Goal: Task Accomplishment & Management: Manage account settings

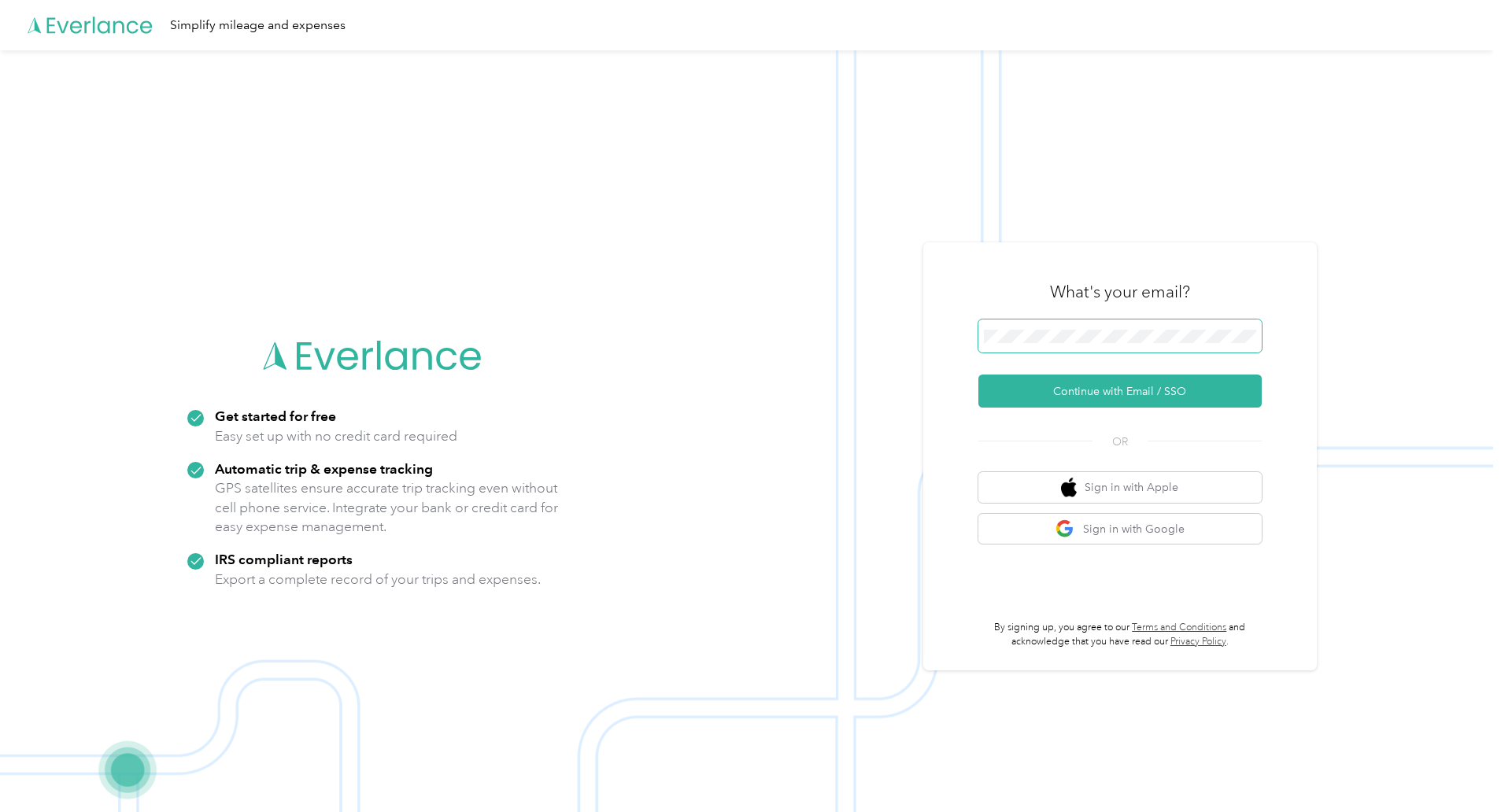
click at [1053, 328] on span at bounding box center [1120, 335] width 283 height 33
click at [1058, 382] on button "Continue with Email / SSO" at bounding box center [1120, 391] width 283 height 33
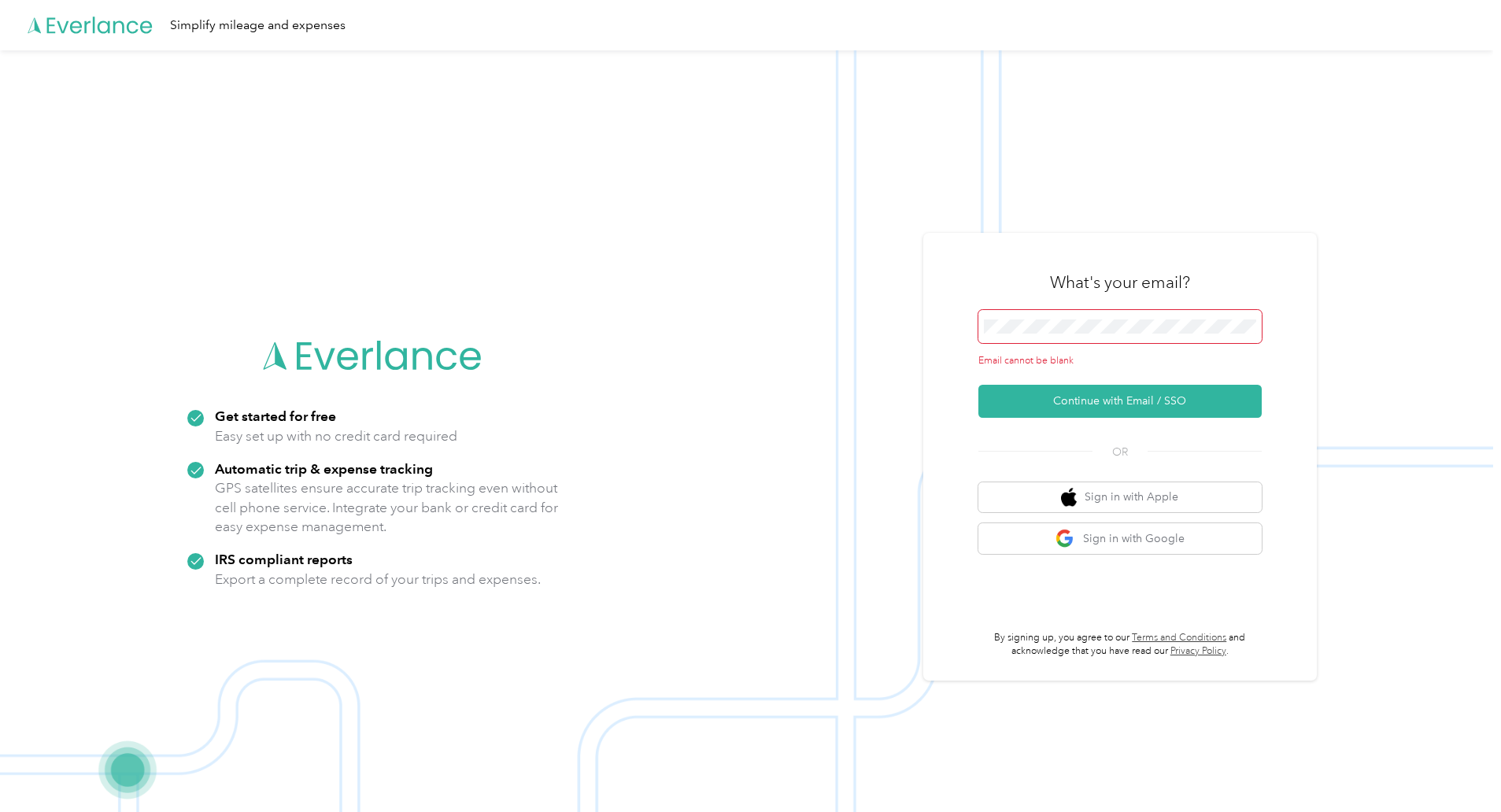
click at [1063, 334] on span at bounding box center [1120, 326] width 283 height 33
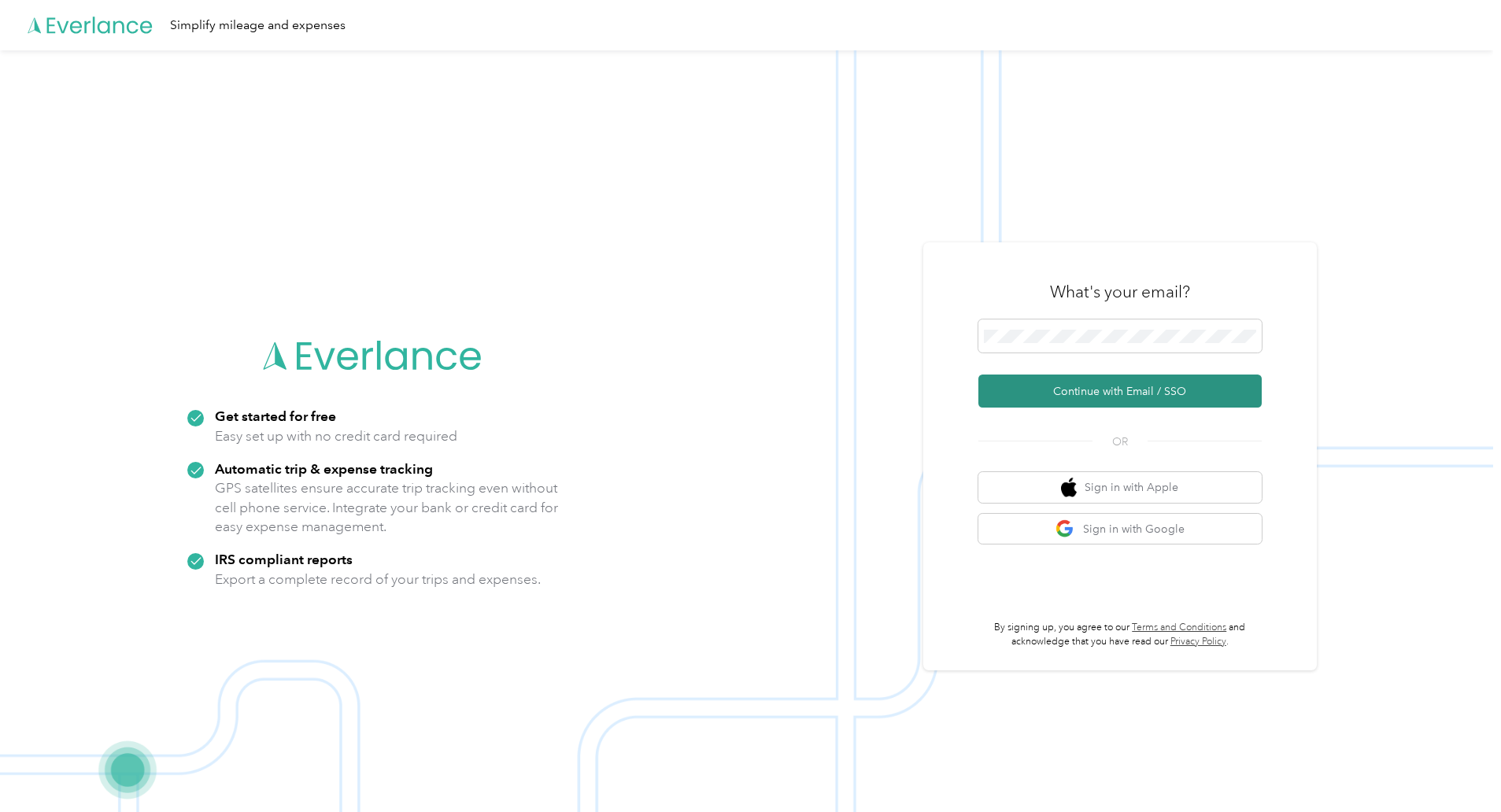
click at [1148, 393] on button "Continue with Email / SSO" at bounding box center [1120, 391] width 283 height 33
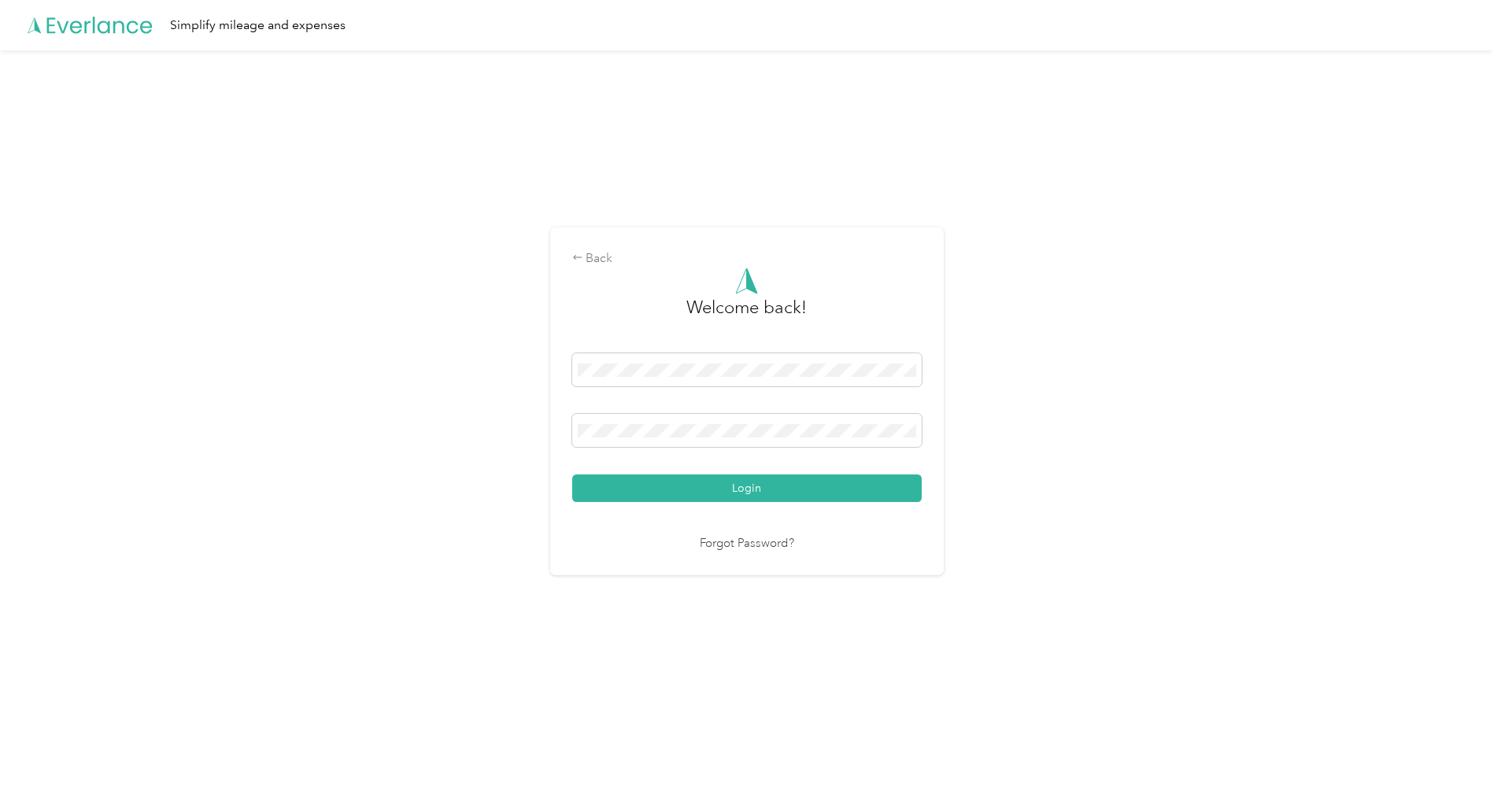
click at [714, 505] on div "Welcome back! Login Forgot Password?" at bounding box center [747, 410] width 350 height 286
click at [722, 495] on button "Login" at bounding box center [747, 488] width 350 height 28
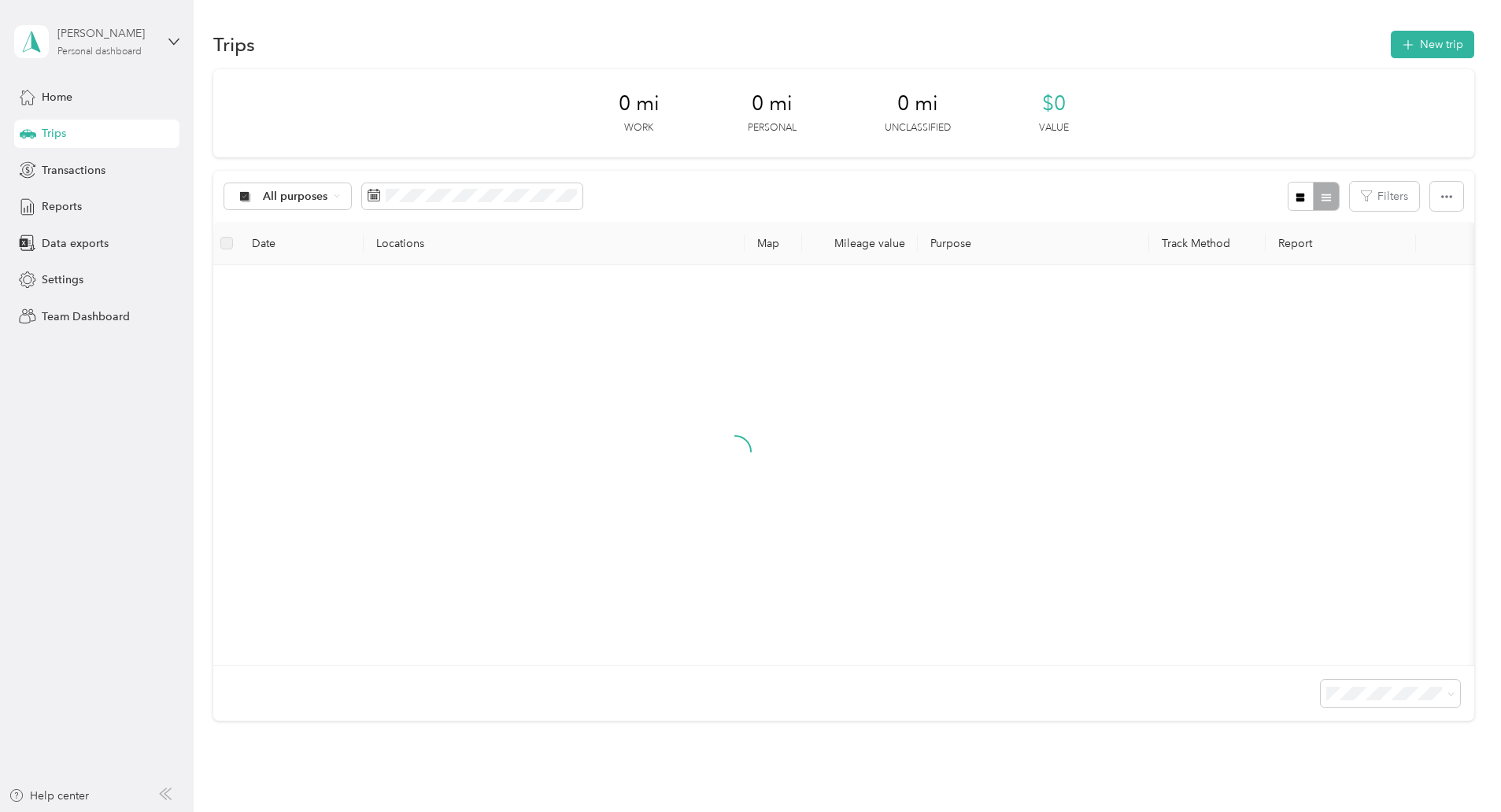
click at [100, 54] on div "Personal dashboard" at bounding box center [99, 51] width 84 height 9
click at [88, 122] on div "Team dashboard" at bounding box center [71, 130] width 84 height 17
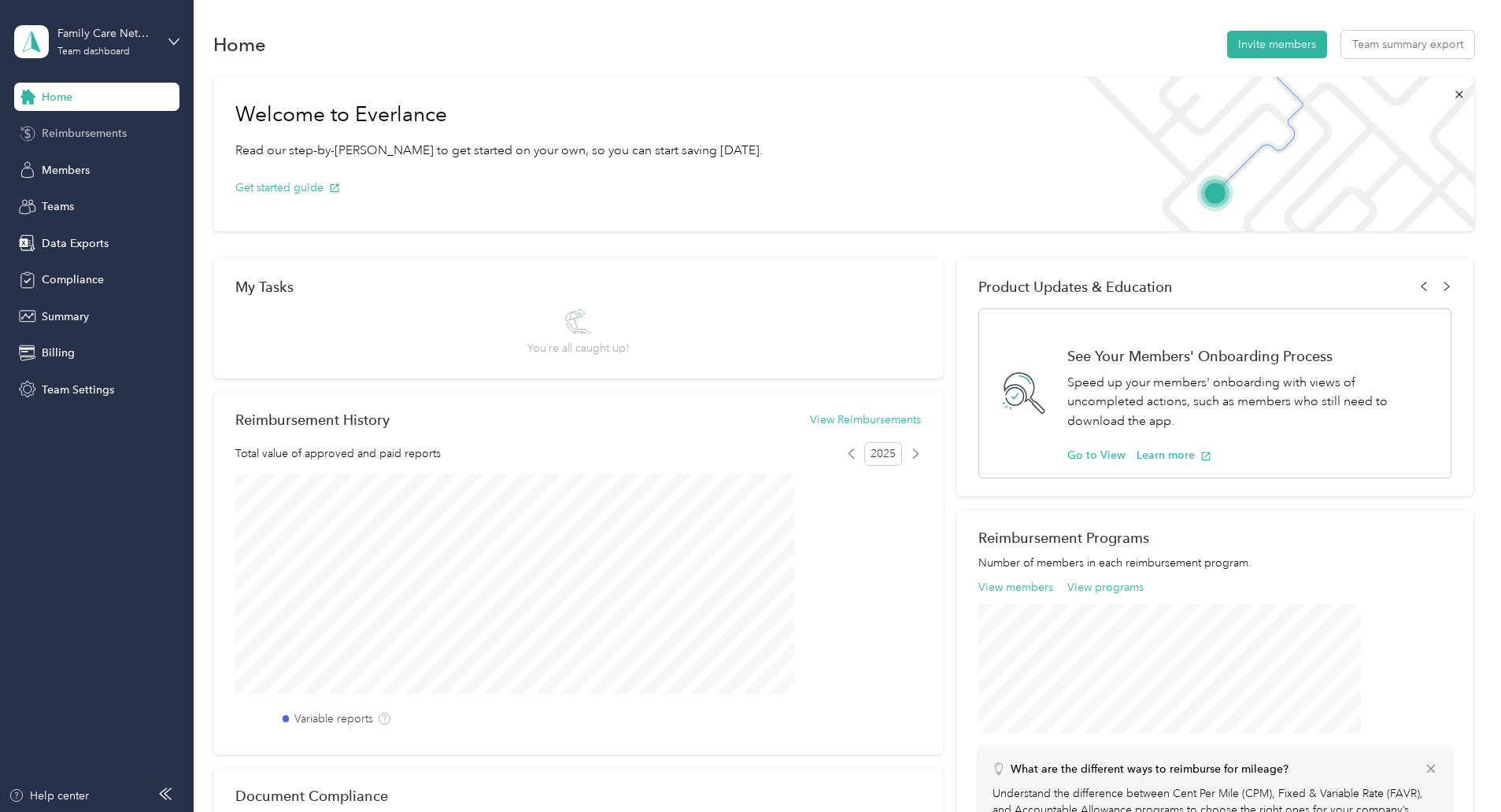
click at [120, 136] on span "Reimbursements" at bounding box center [83, 133] width 85 height 17
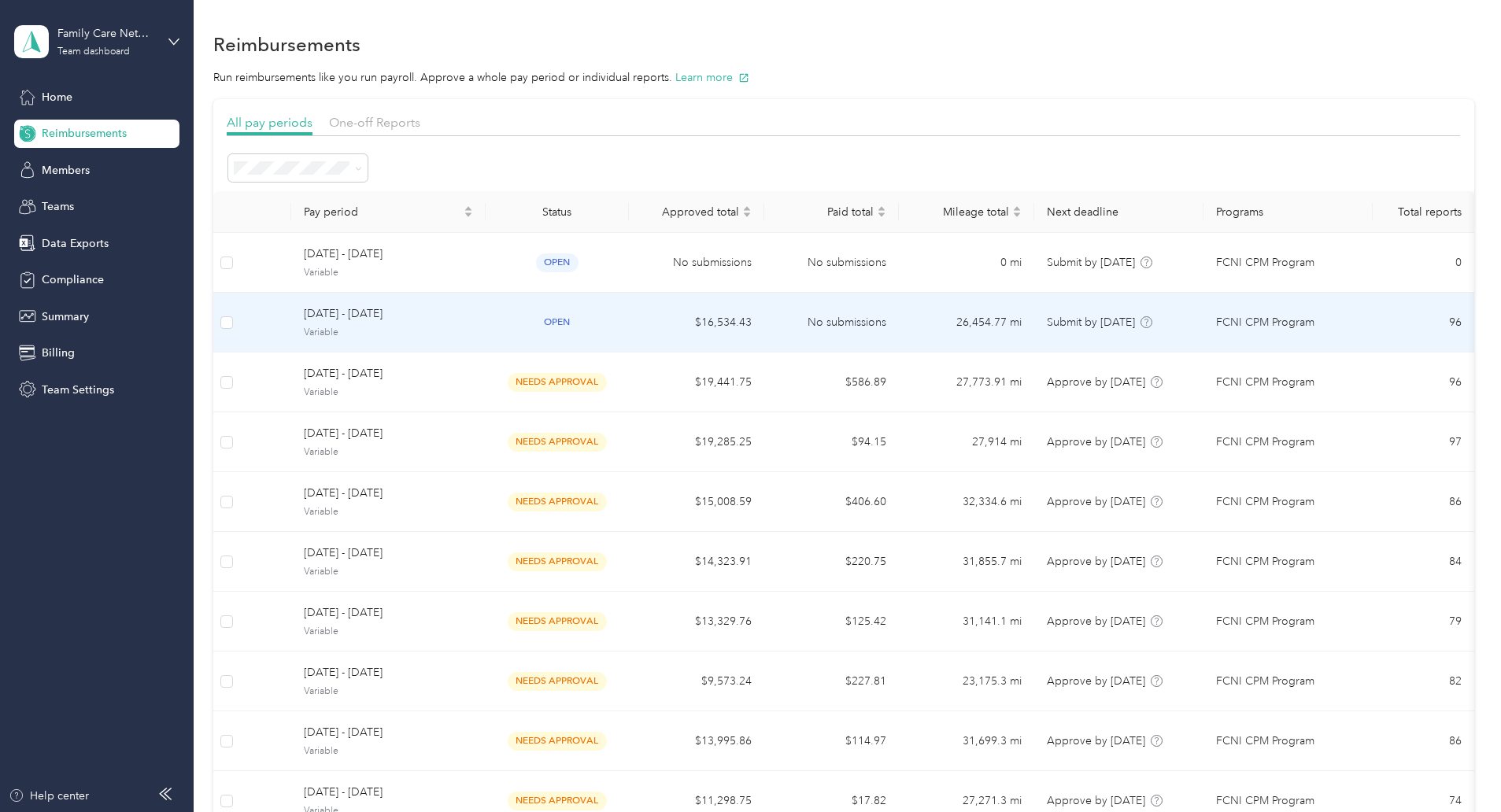
click at [609, 314] on div "open" at bounding box center [557, 322] width 118 height 18
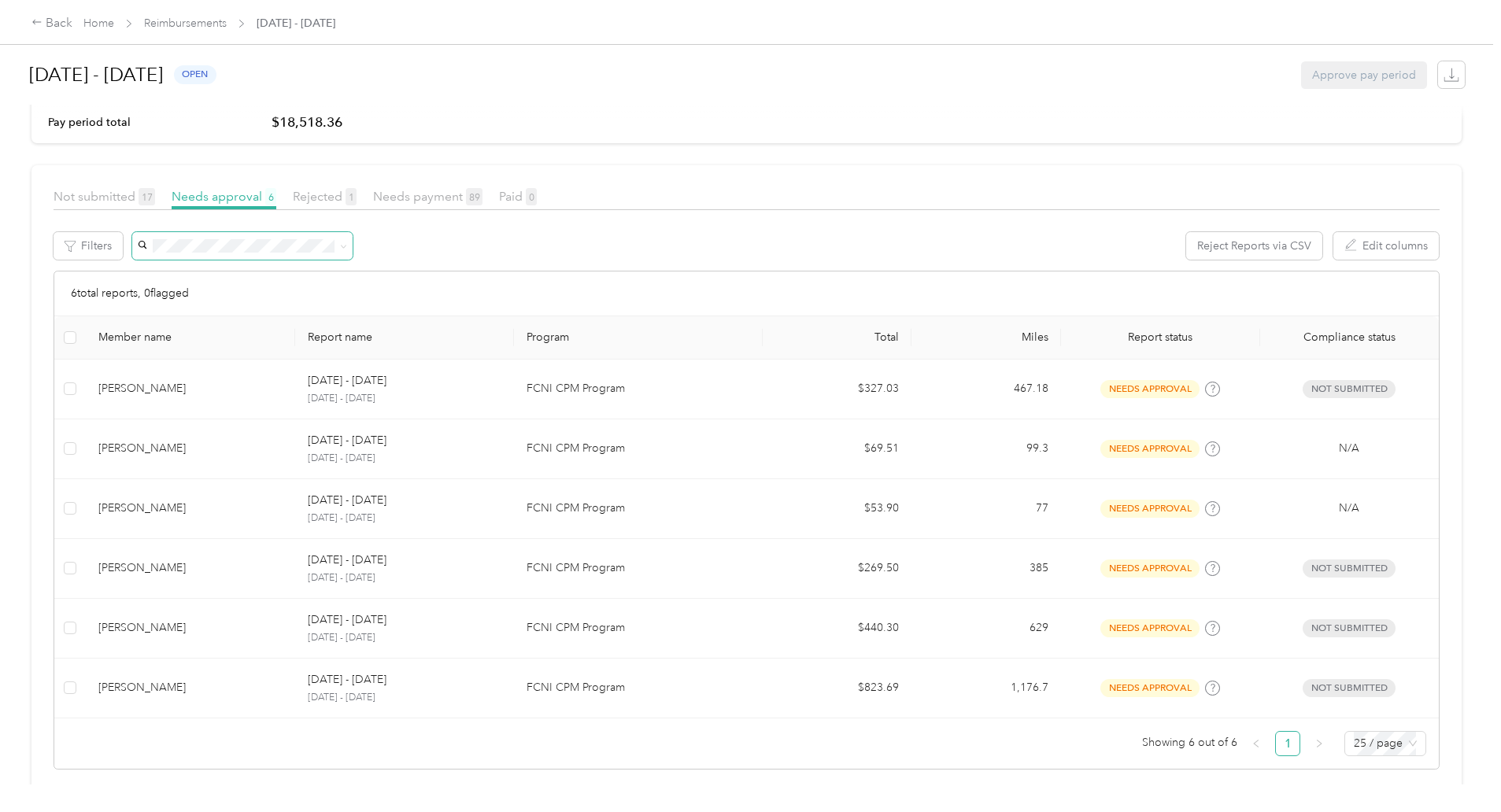
scroll to position [147, 0]
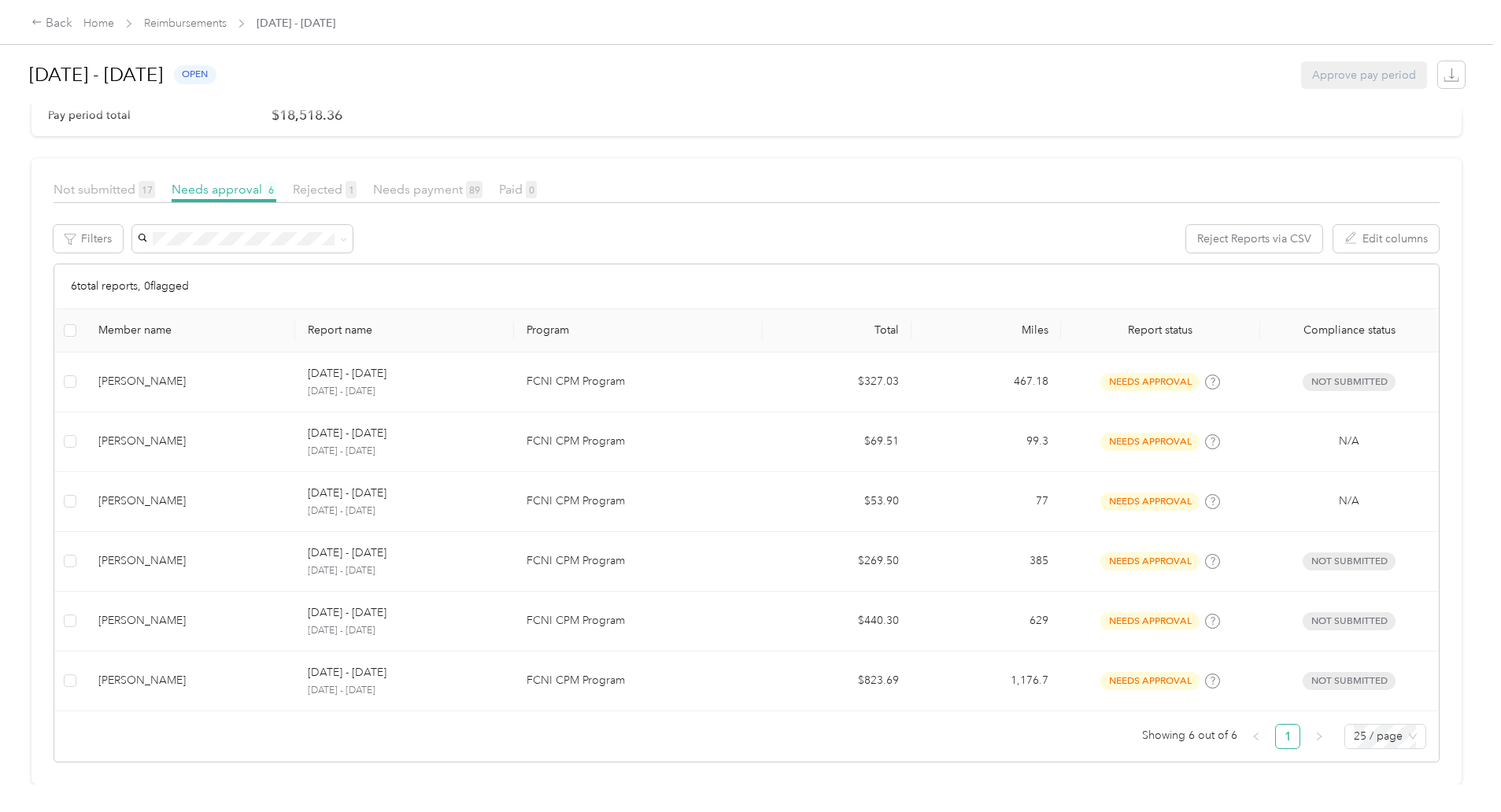
click at [356, 182] on div "Rejected 1" at bounding box center [324, 190] width 64 height 19
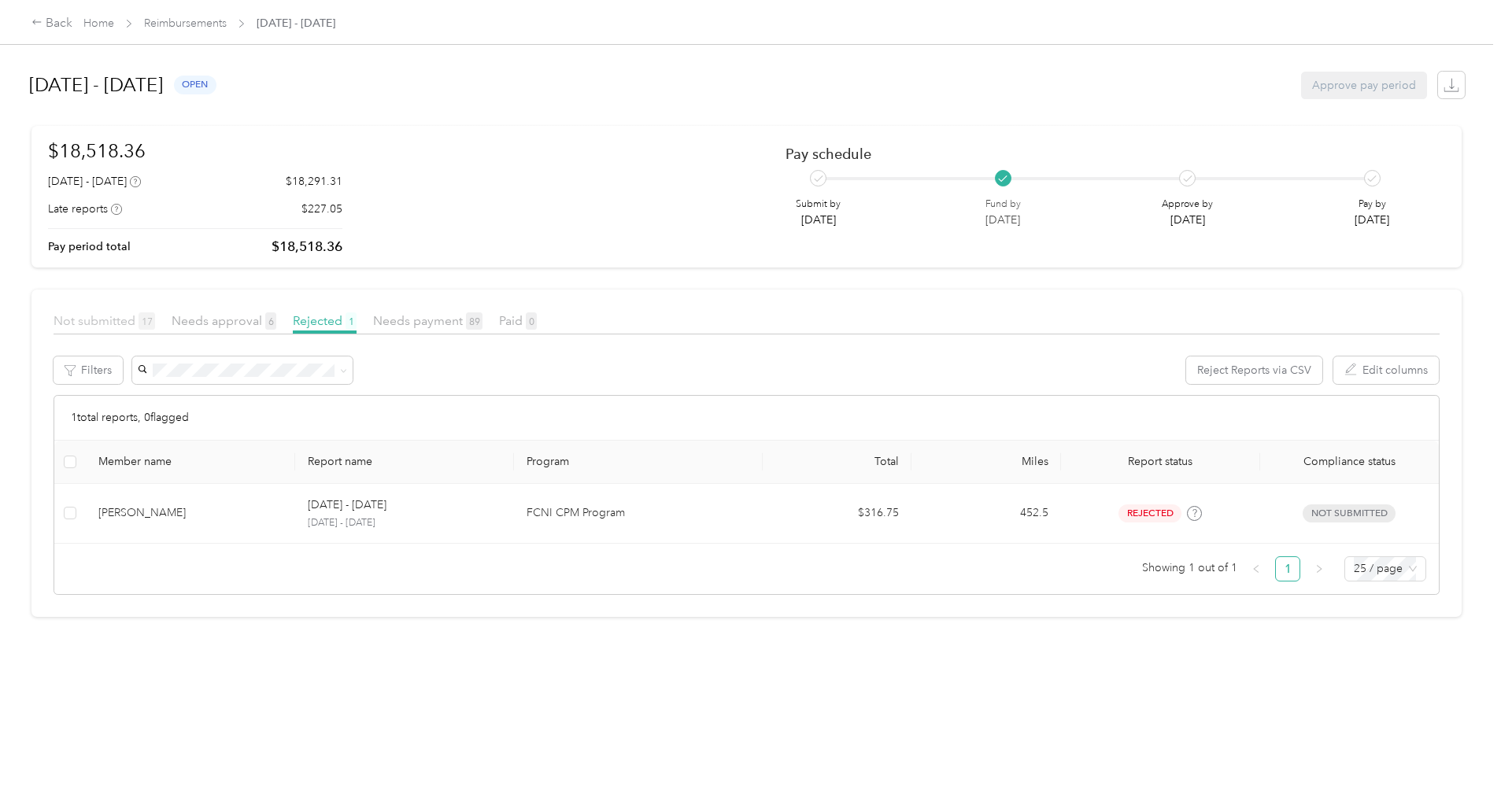
click at [155, 326] on span "Not submitted 17" at bounding box center [105, 321] width 101 height 15
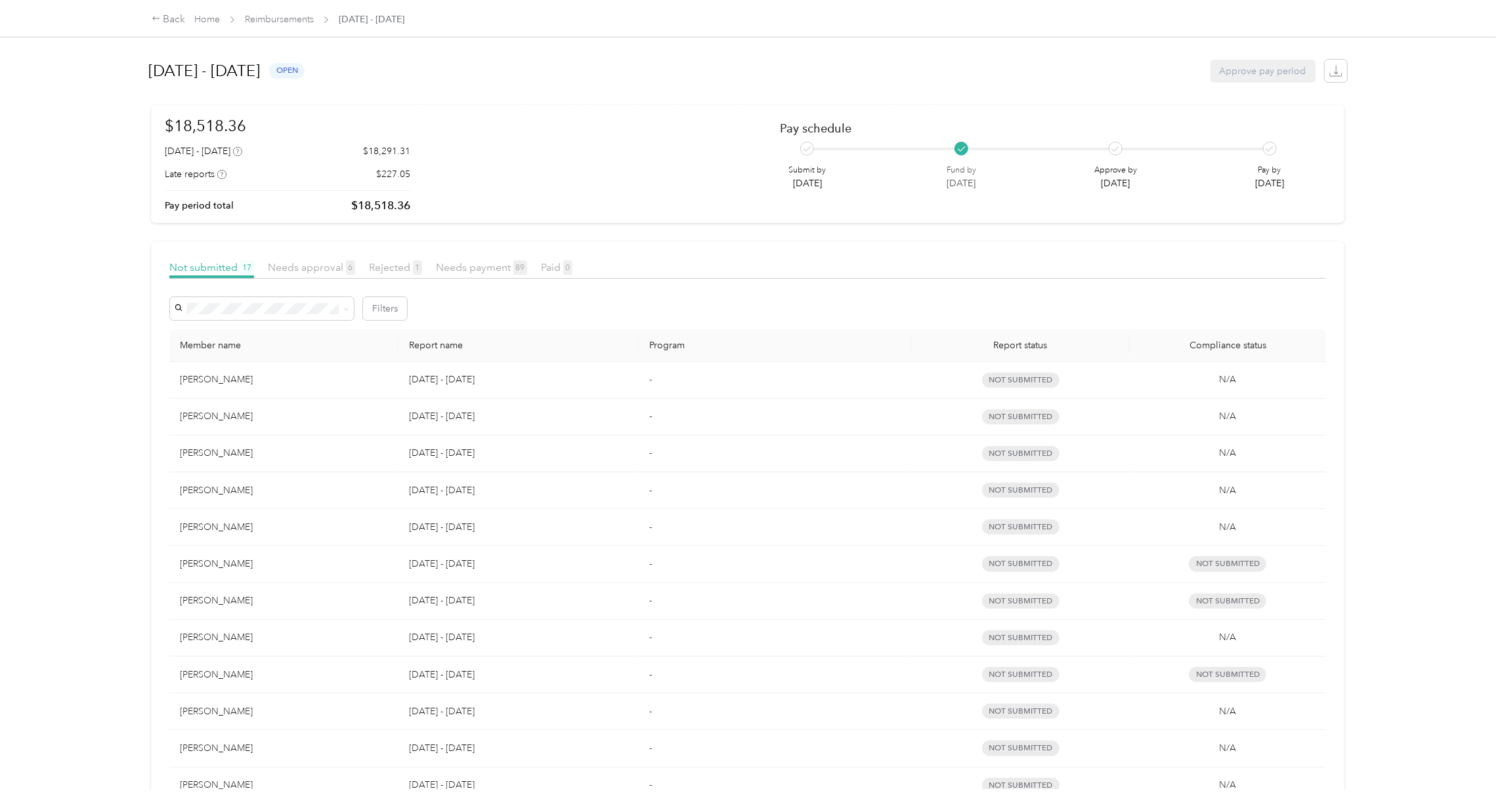
click at [325, 347] on div "Member name" at bounding box center [284, 346] width 208 height 11
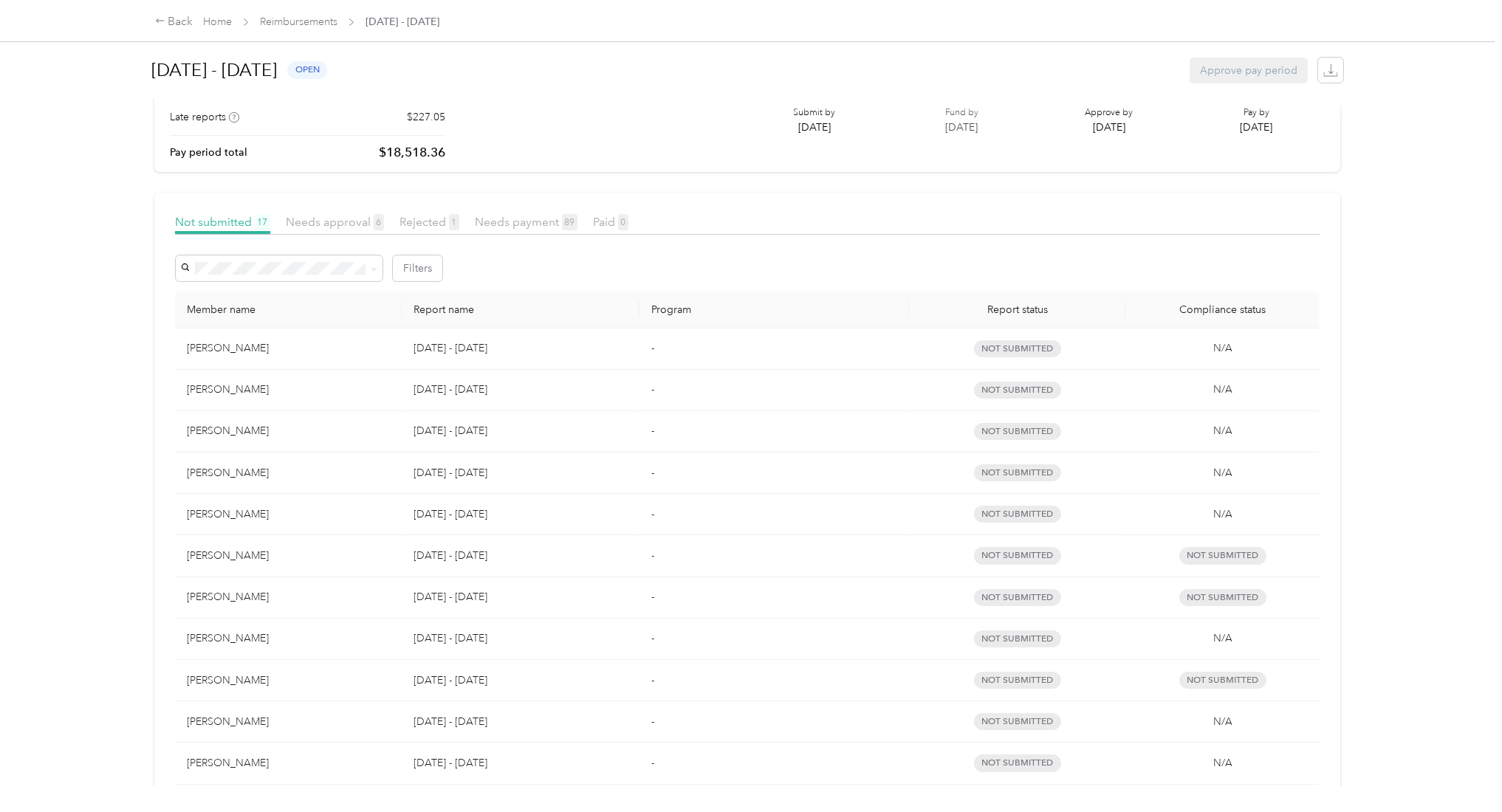
scroll to position [15, 0]
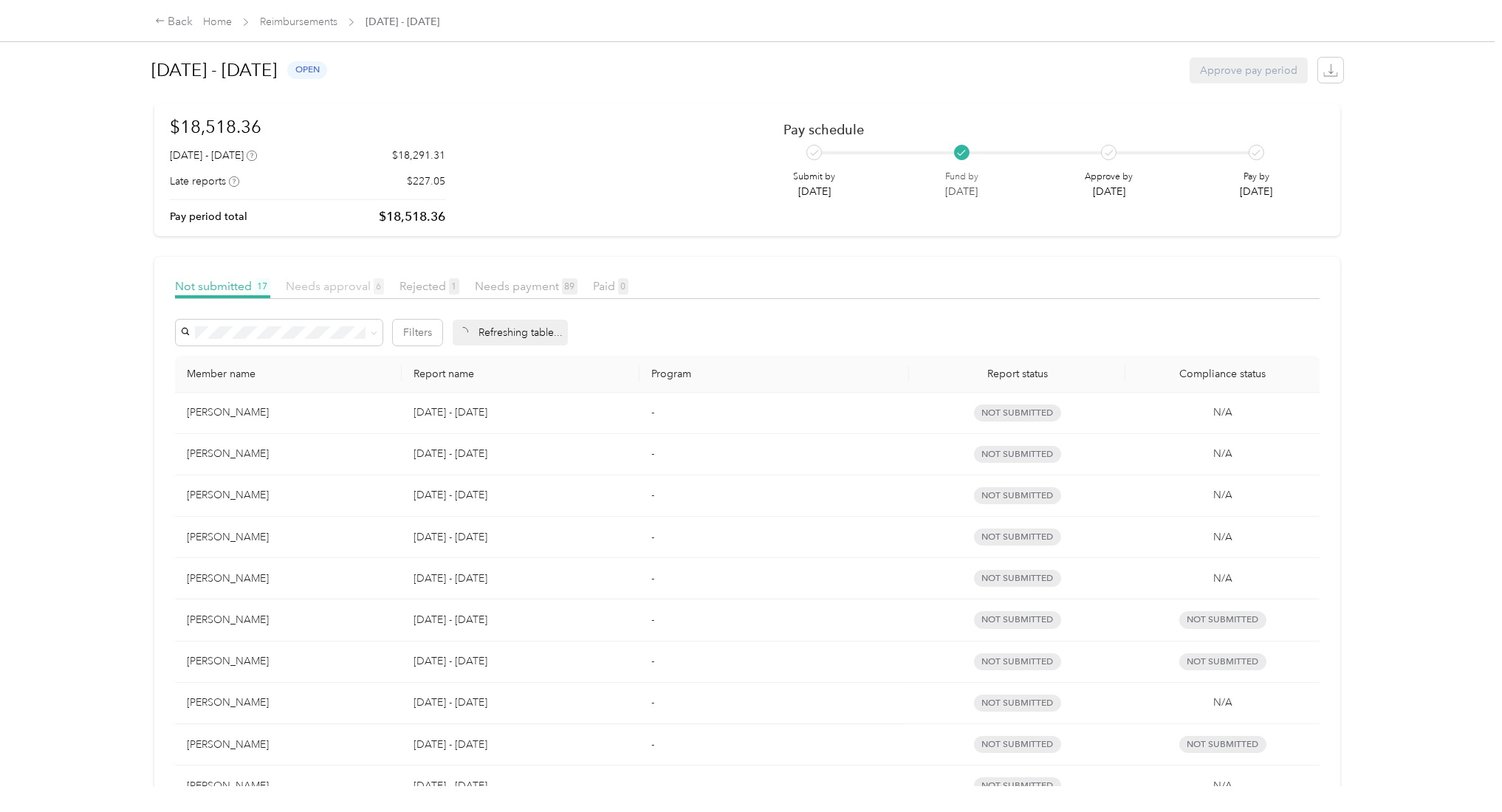
click at [310, 281] on span "Needs approval 6" at bounding box center [335, 286] width 98 height 14
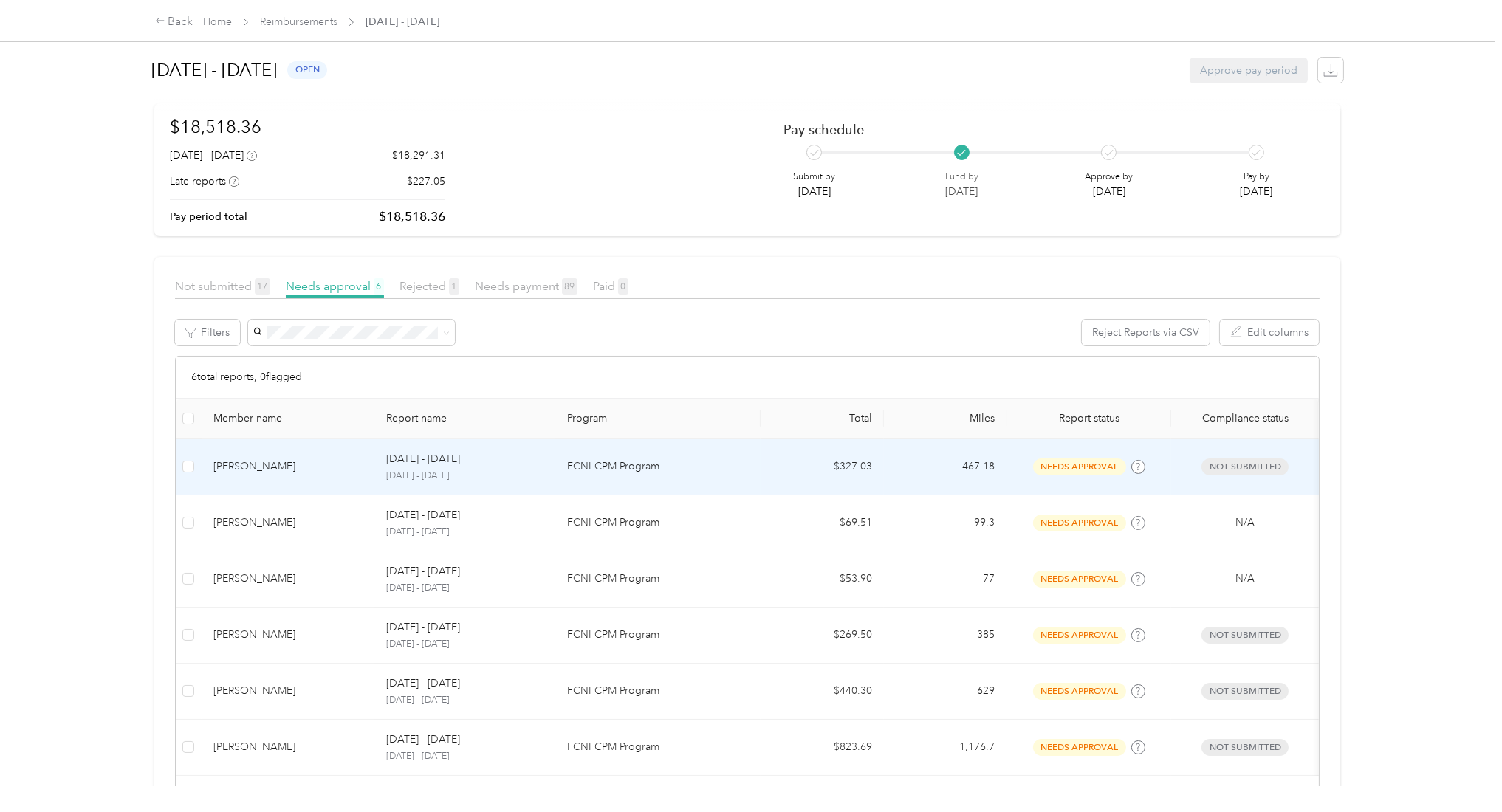
scroll to position [103, 0]
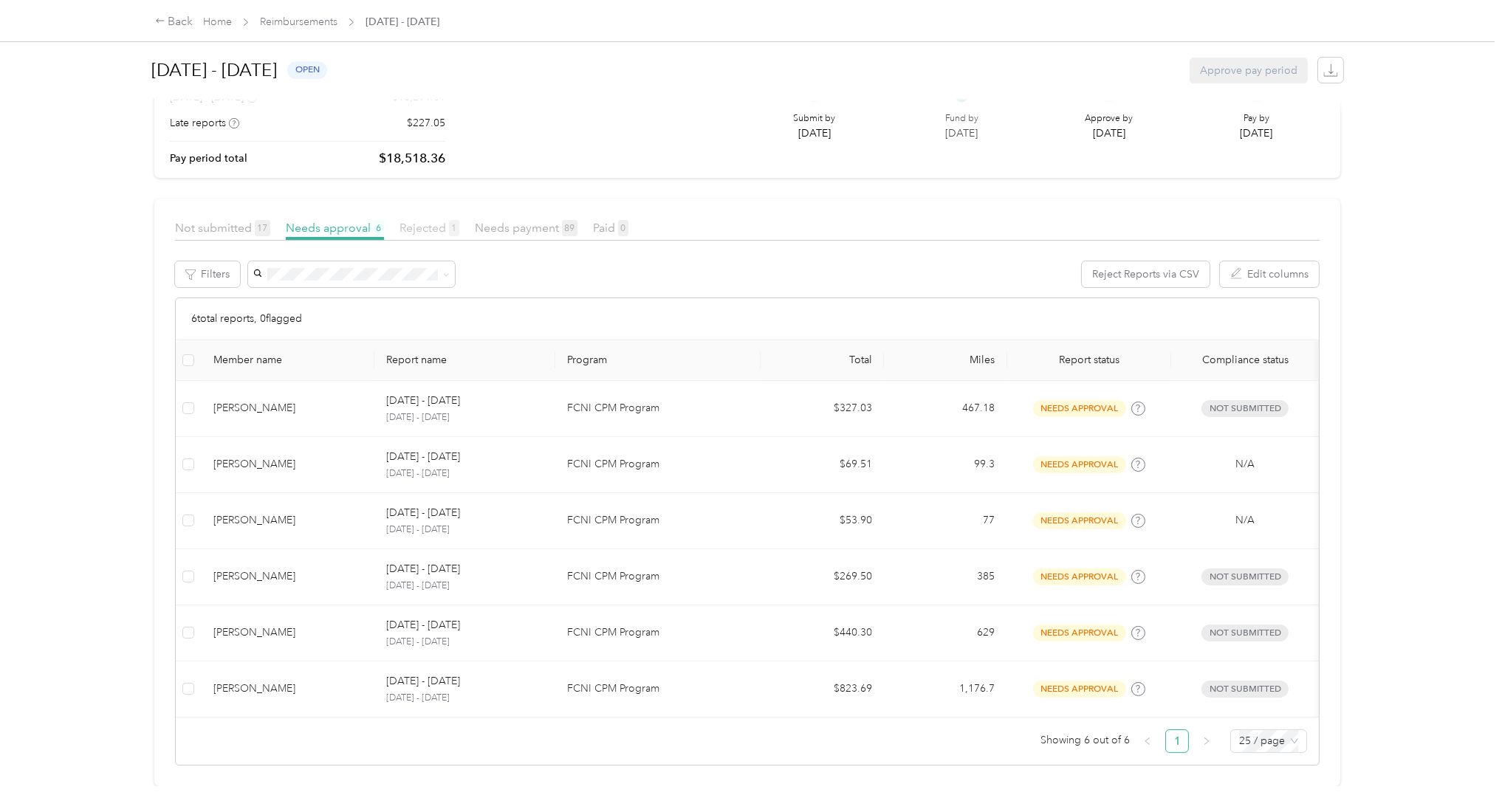
click at [441, 221] on span "Rejected 1" at bounding box center [429, 228] width 60 height 14
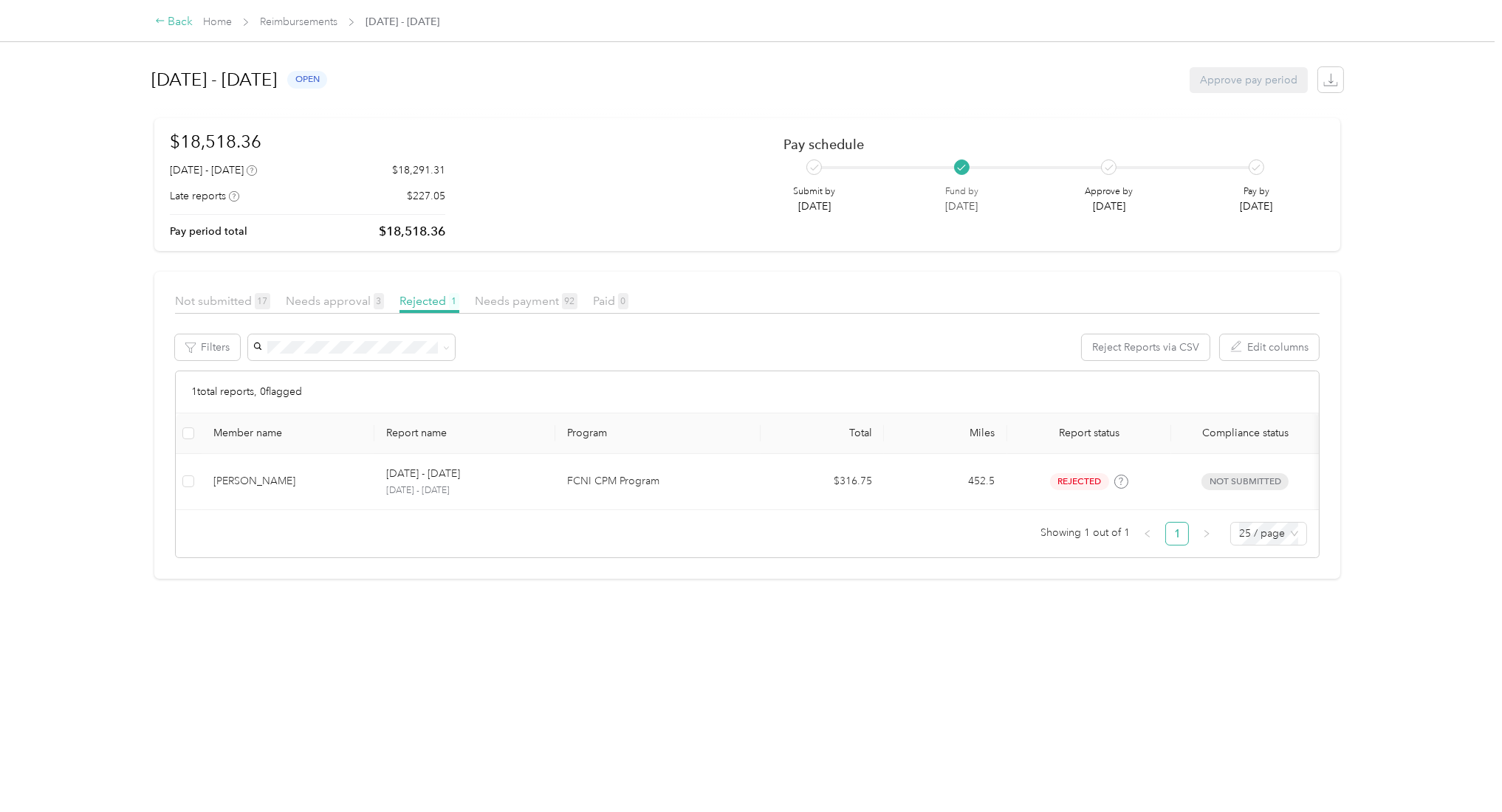
click at [173, 21] on div "Back" at bounding box center [174, 22] width 39 height 17
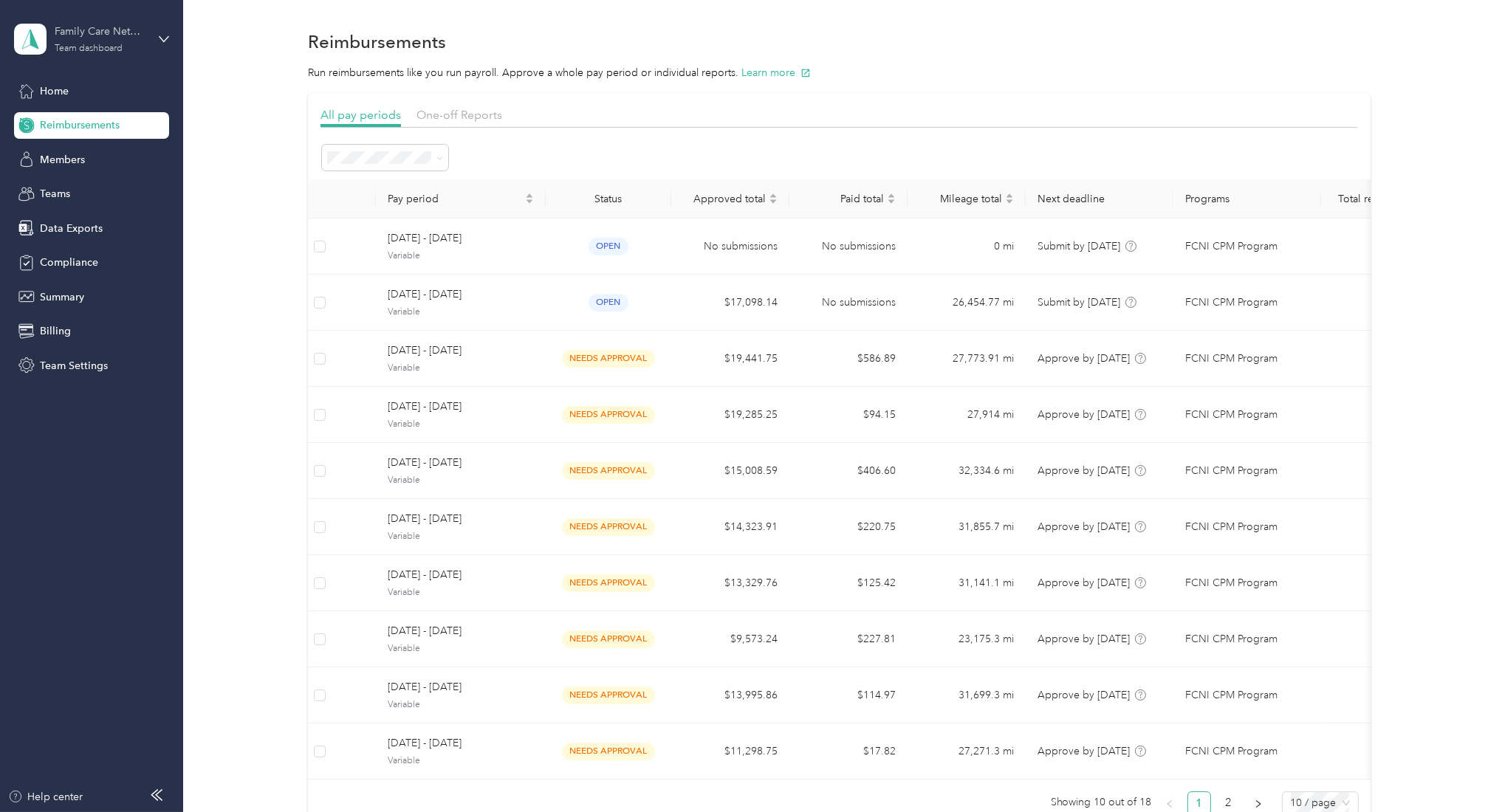
click at [101, 40] on div "Family Care Network Team dashboard" at bounding box center [100, 38] width 93 height 29
click at [50, 188] on div "Log out" at bounding box center [56, 183] width 57 height 16
